Goal: Navigation & Orientation: Find specific page/section

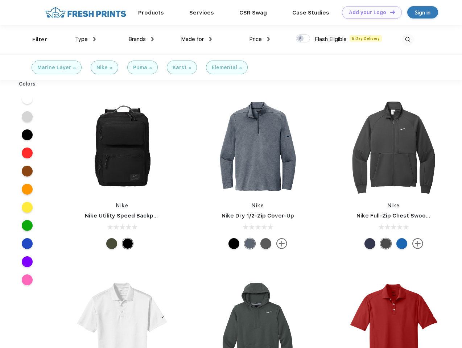
click at [369, 12] on link "Add your Logo Design Tool" at bounding box center [372, 12] width 60 height 13
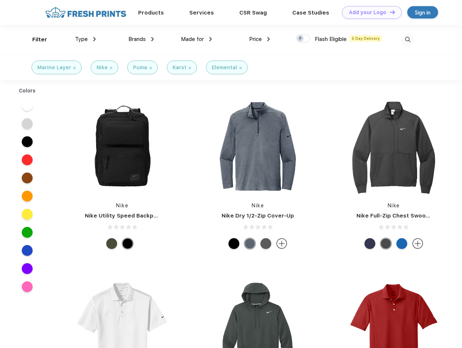
click at [0, 0] on div "Design Tool" at bounding box center [0, 0] width 0 height 0
click at [389, 12] on link "Add your Logo Design Tool" at bounding box center [372, 12] width 60 height 13
click at [35, 40] on div "Filter" at bounding box center [39, 40] width 15 height 8
click at [86, 39] on span "Type" at bounding box center [81, 39] width 13 height 7
click at [141, 39] on span "Brands" at bounding box center [136, 39] width 17 height 7
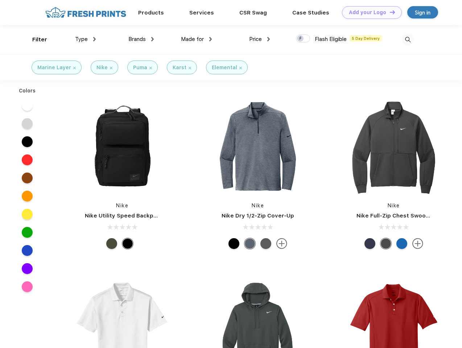
click at [197, 39] on span "Made for" at bounding box center [192, 39] width 23 height 7
click at [260, 39] on span "Price" at bounding box center [255, 39] width 13 height 7
click at [303, 39] on div at bounding box center [303, 38] width 14 height 8
click at [301, 39] on input "checkbox" at bounding box center [298, 36] width 5 height 5
click at [408, 40] on img at bounding box center [408, 40] width 12 height 12
